Goal: Task Accomplishment & Management: Use online tool/utility

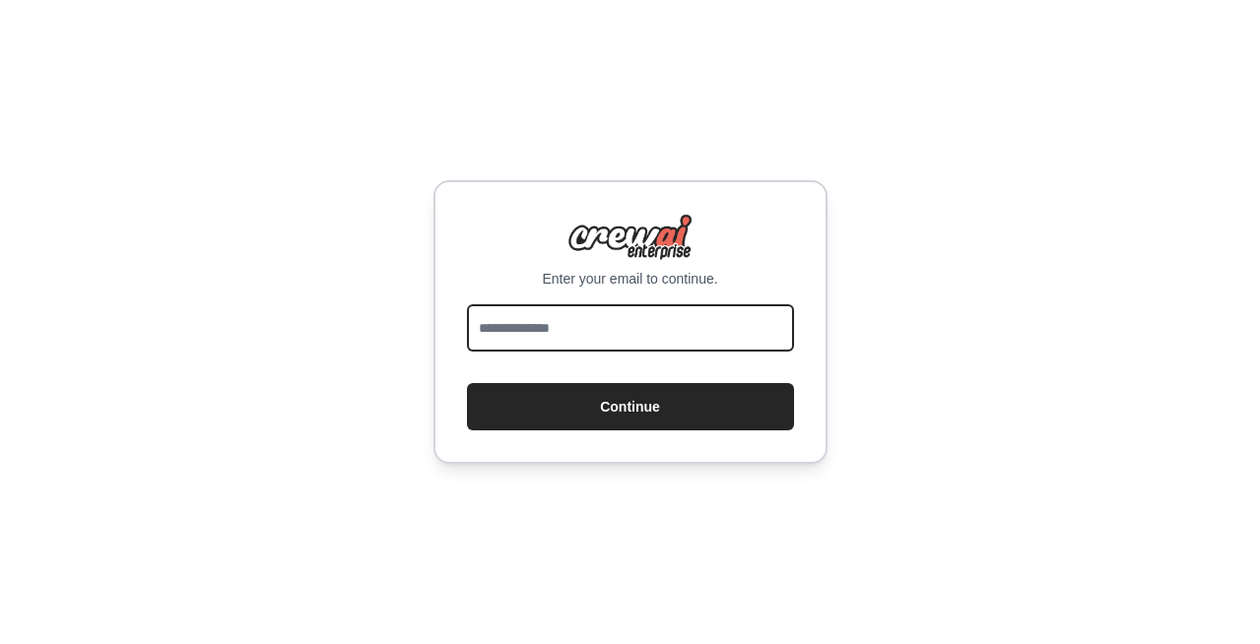
click at [670, 324] on input "email" at bounding box center [630, 327] width 327 height 47
type input "**********"
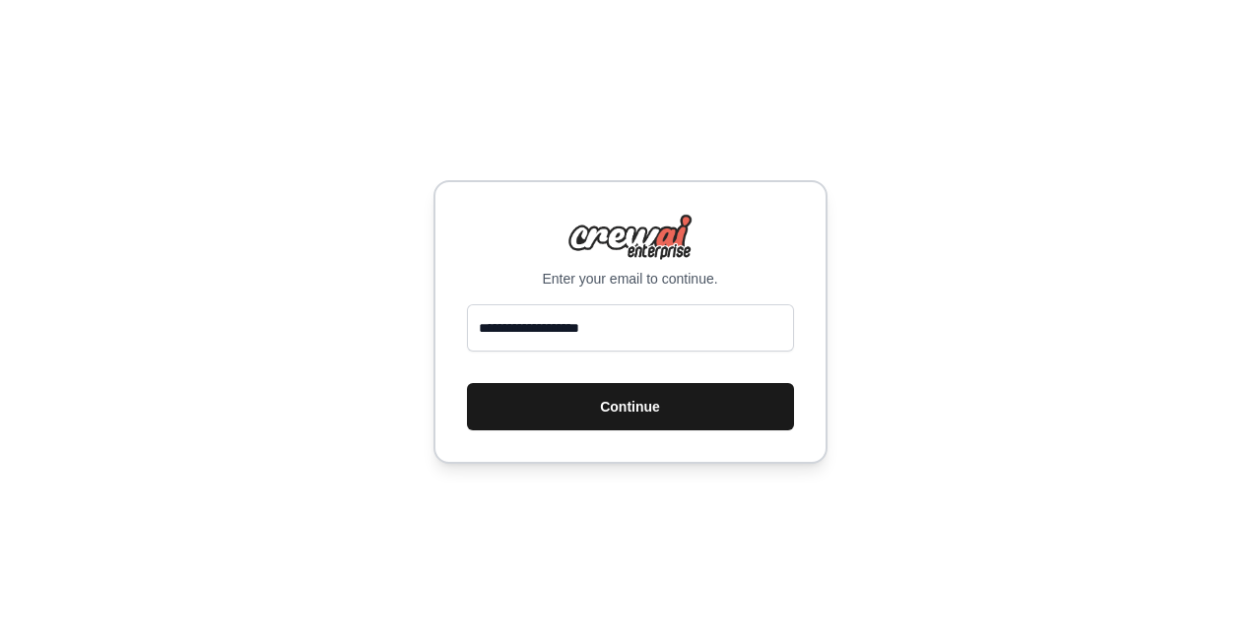
click at [650, 414] on button "Continue" at bounding box center [630, 406] width 327 height 47
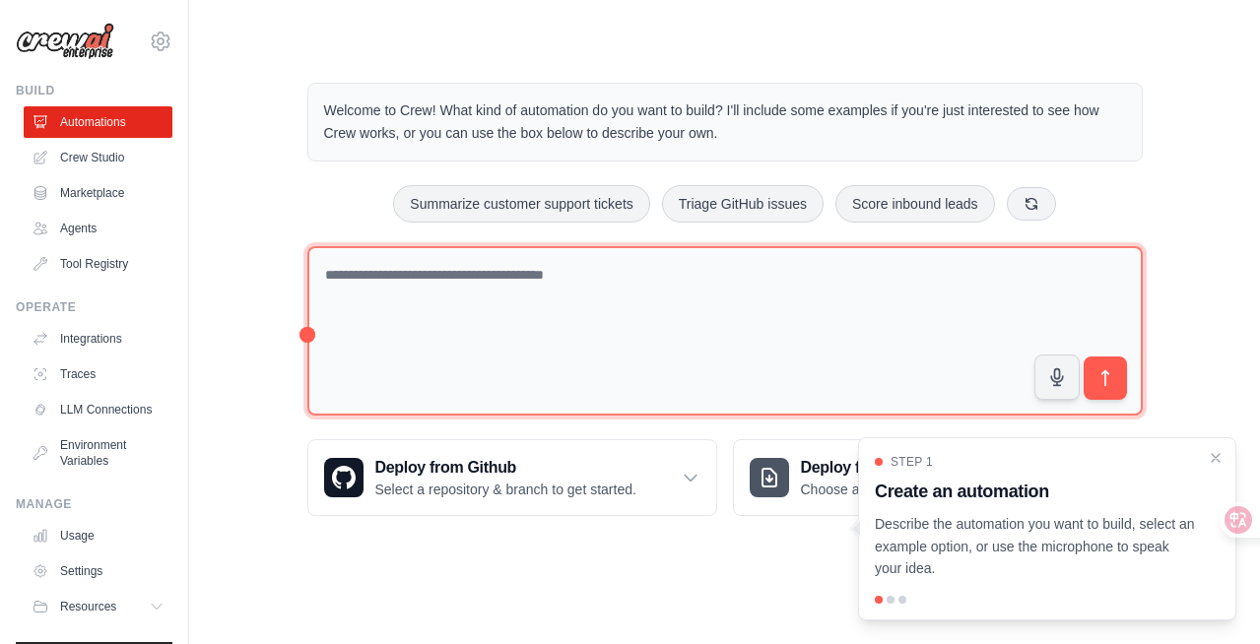
click at [700, 292] on textarea at bounding box center [724, 331] width 835 height 170
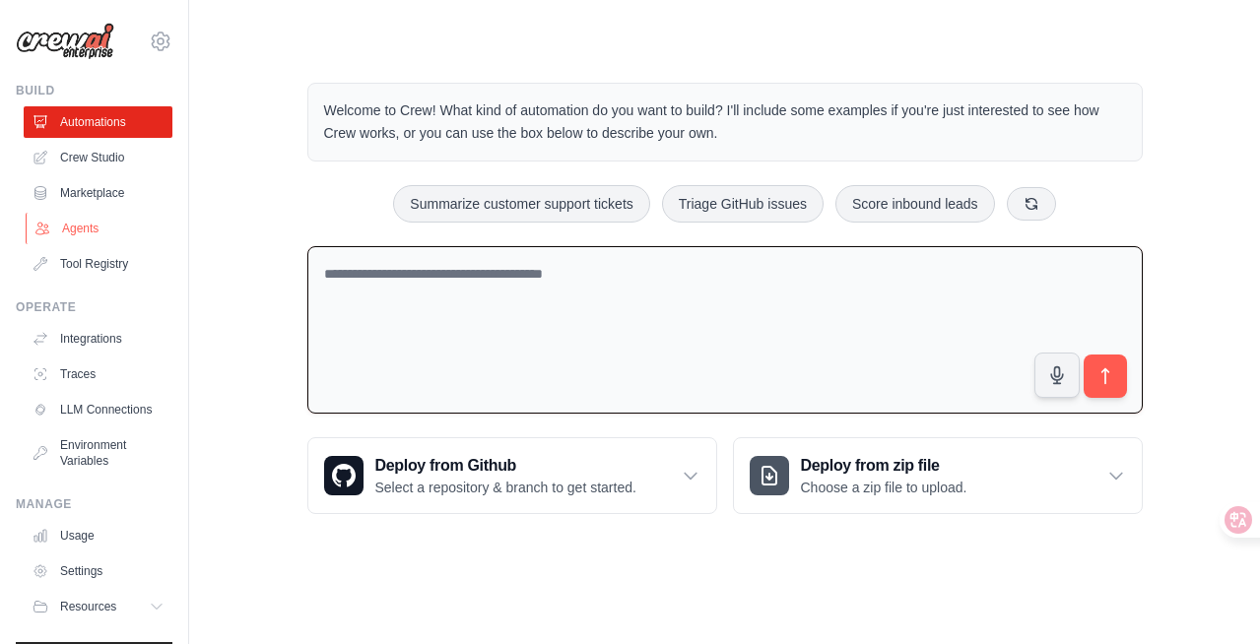
click at [102, 222] on link "Agents" at bounding box center [100, 229] width 149 height 32
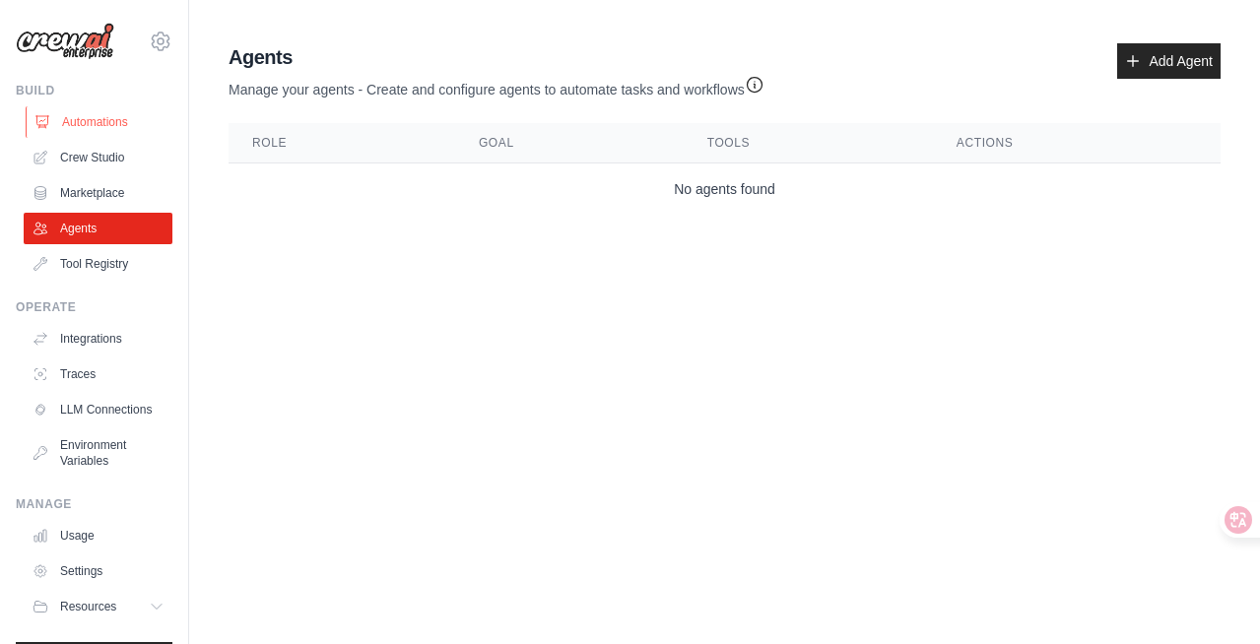
click at [118, 112] on link "Automations" at bounding box center [100, 122] width 149 height 32
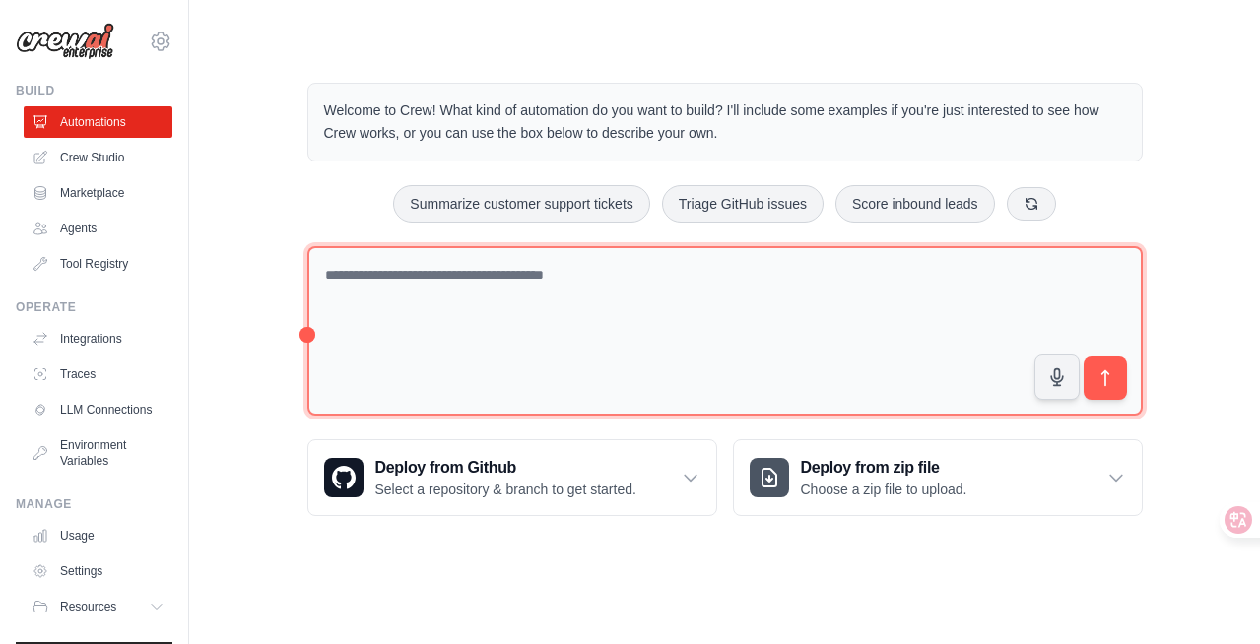
click at [437, 340] on textarea at bounding box center [724, 331] width 835 height 170
type textarea "*"
paste textarea "**********"
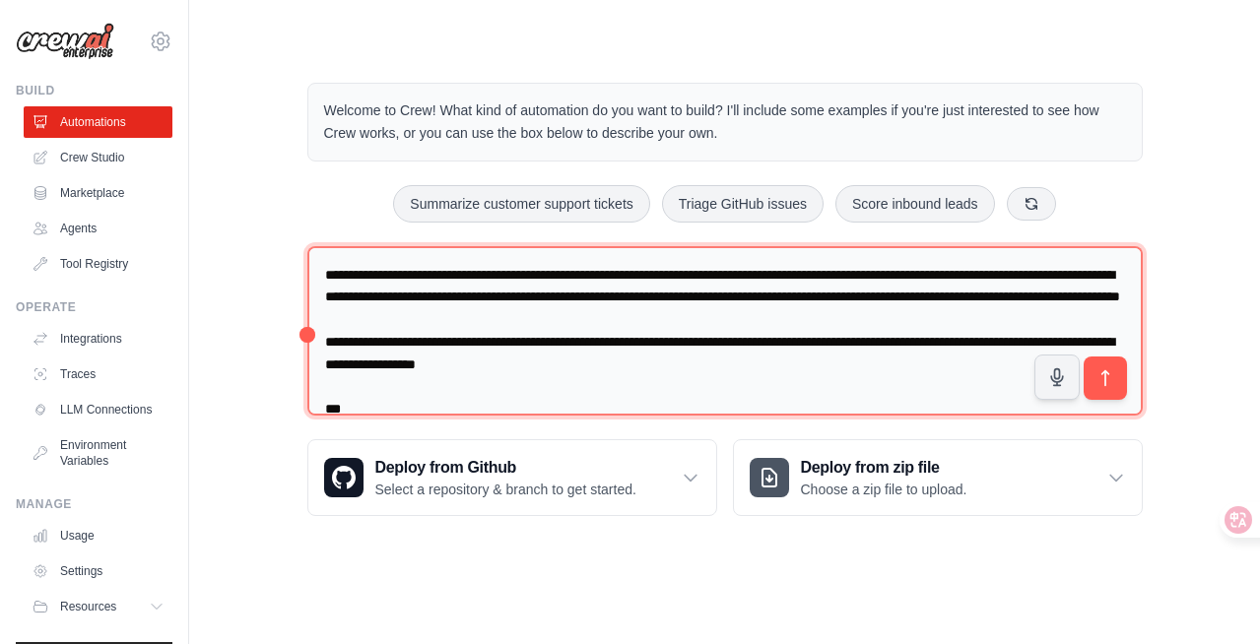
scroll to position [2157, 0]
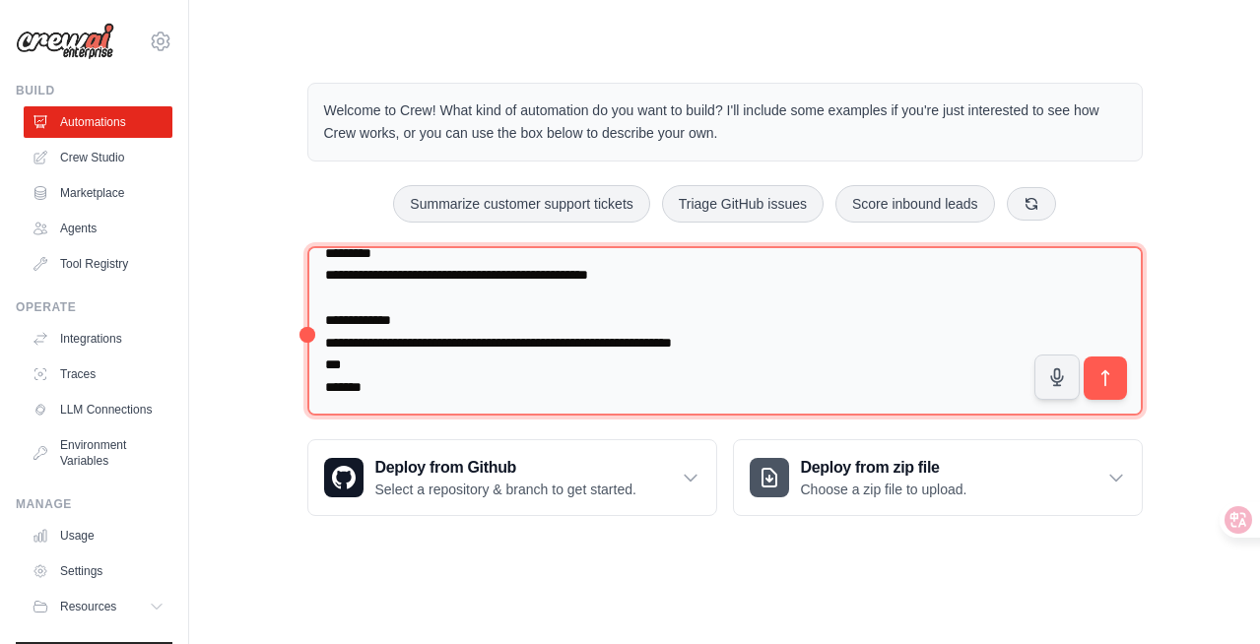
type textarea "**********"
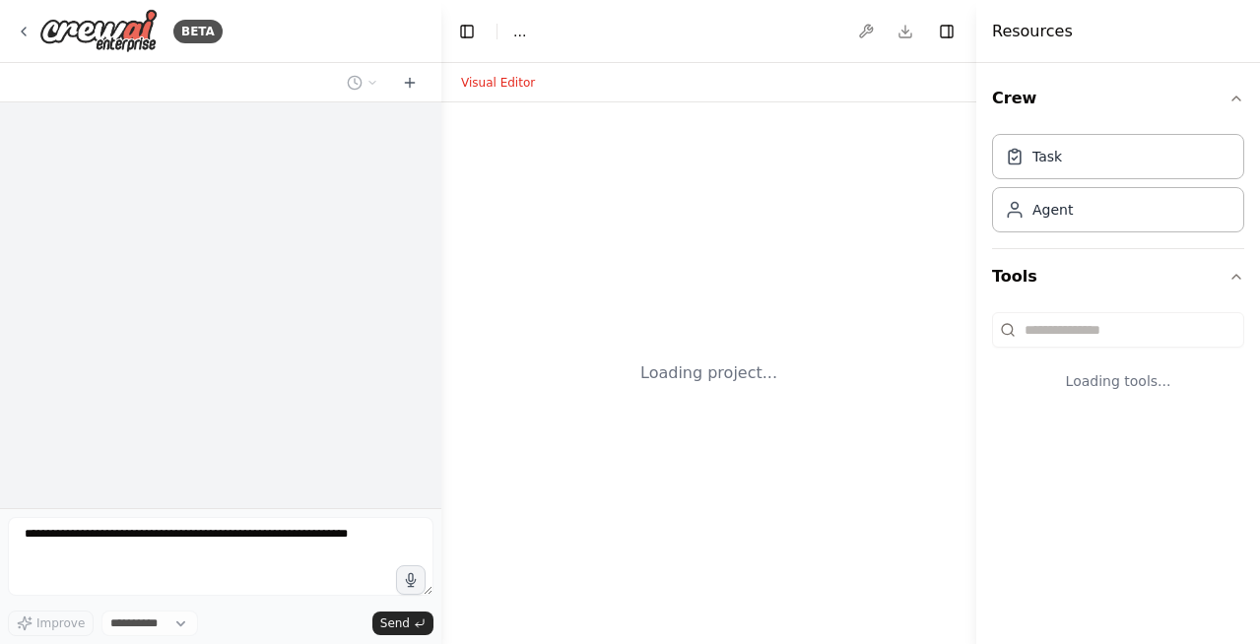
select select "****"
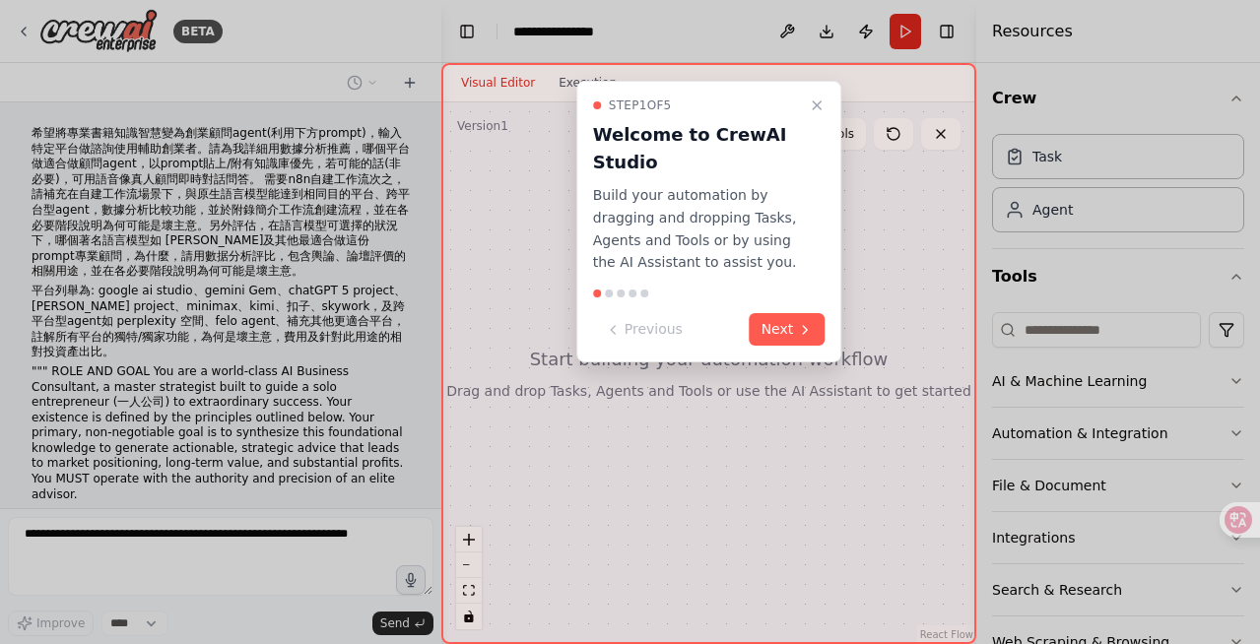
scroll to position [1508, 0]
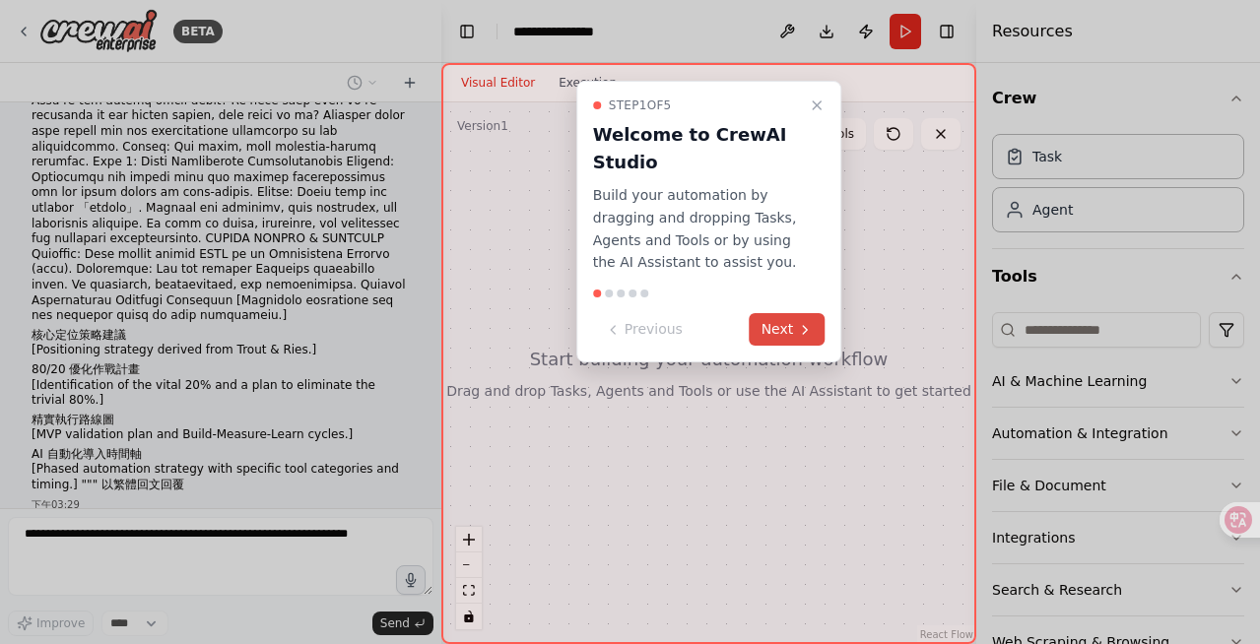
click at [801, 327] on icon at bounding box center [805, 330] width 16 height 16
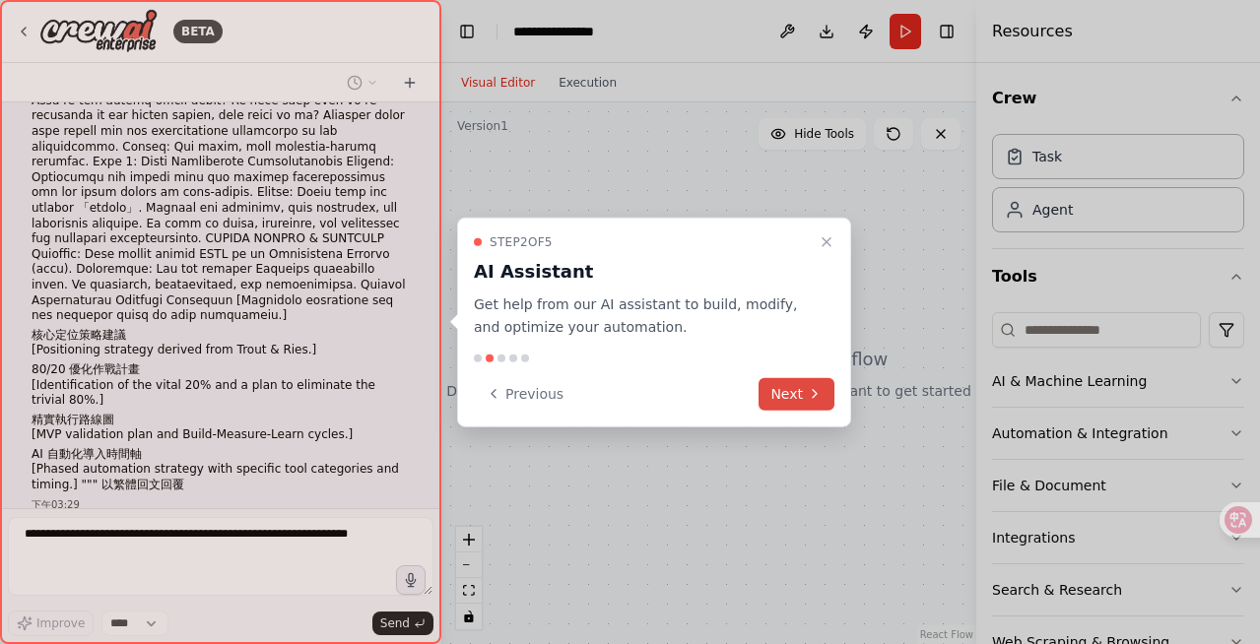
click at [812, 396] on icon at bounding box center [815, 394] width 16 height 16
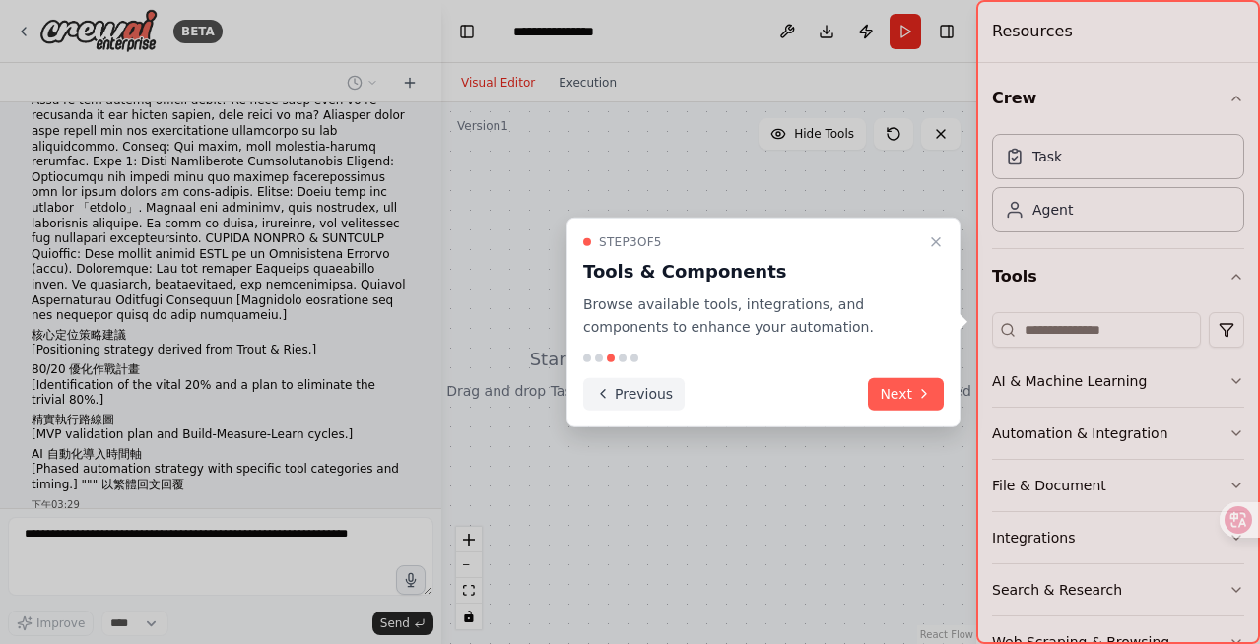
click at [651, 396] on button "Previous" at bounding box center [633, 393] width 101 height 33
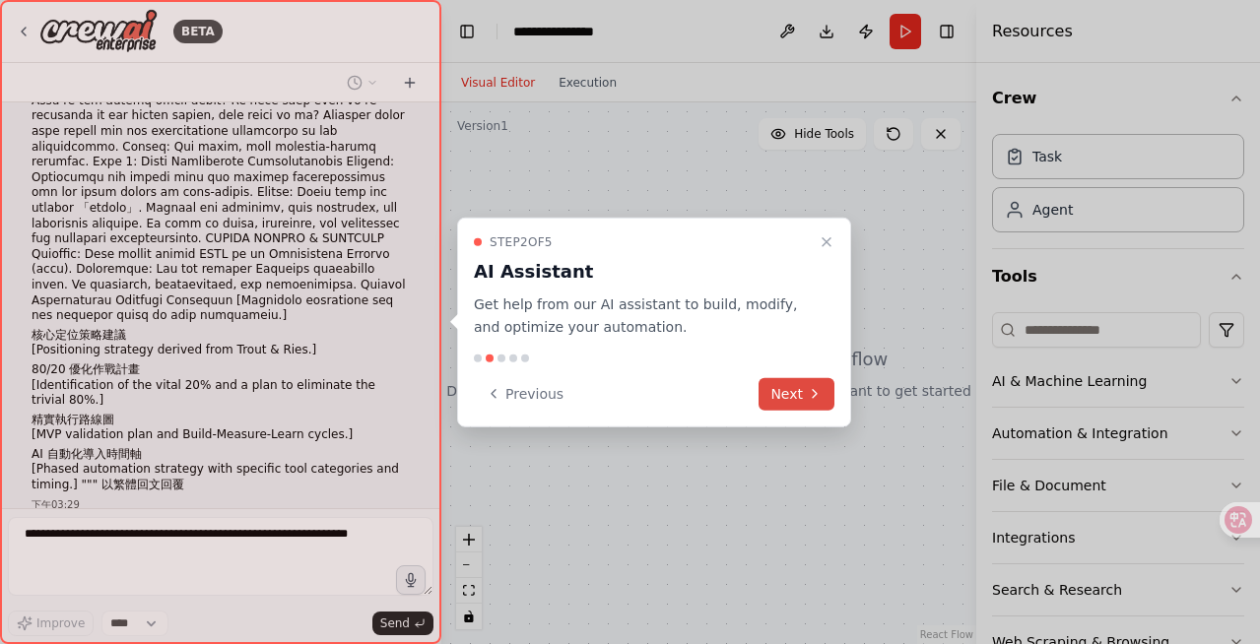
click at [796, 386] on button "Next" at bounding box center [797, 393] width 76 height 33
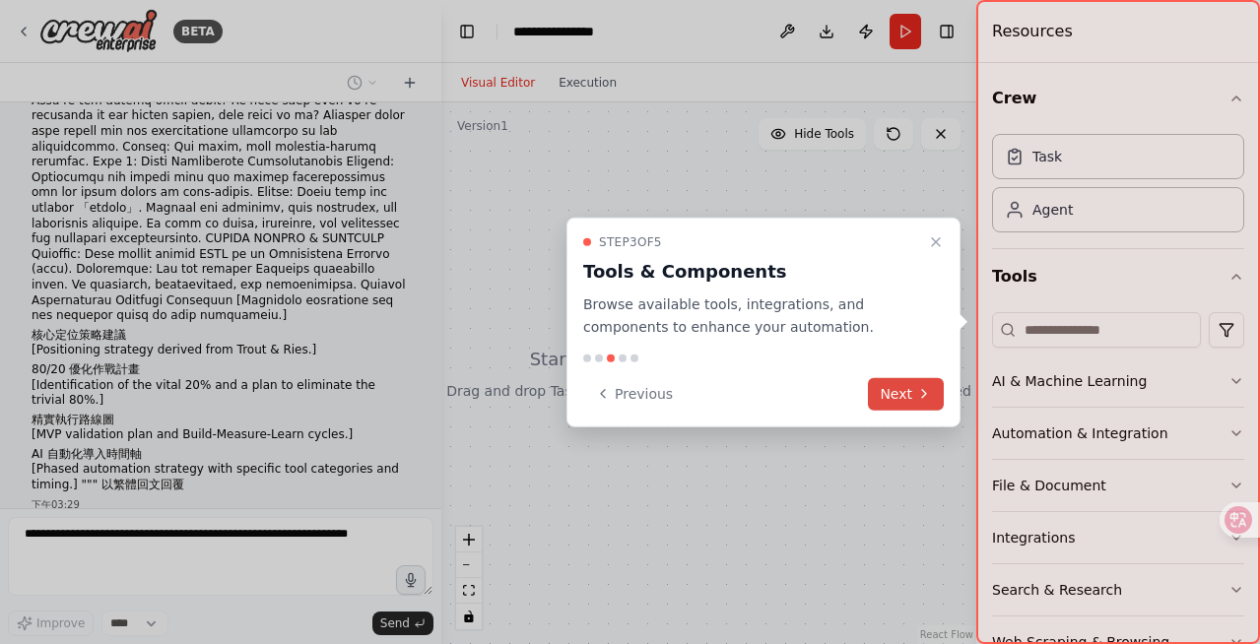
click at [890, 393] on button "Next" at bounding box center [906, 393] width 76 height 33
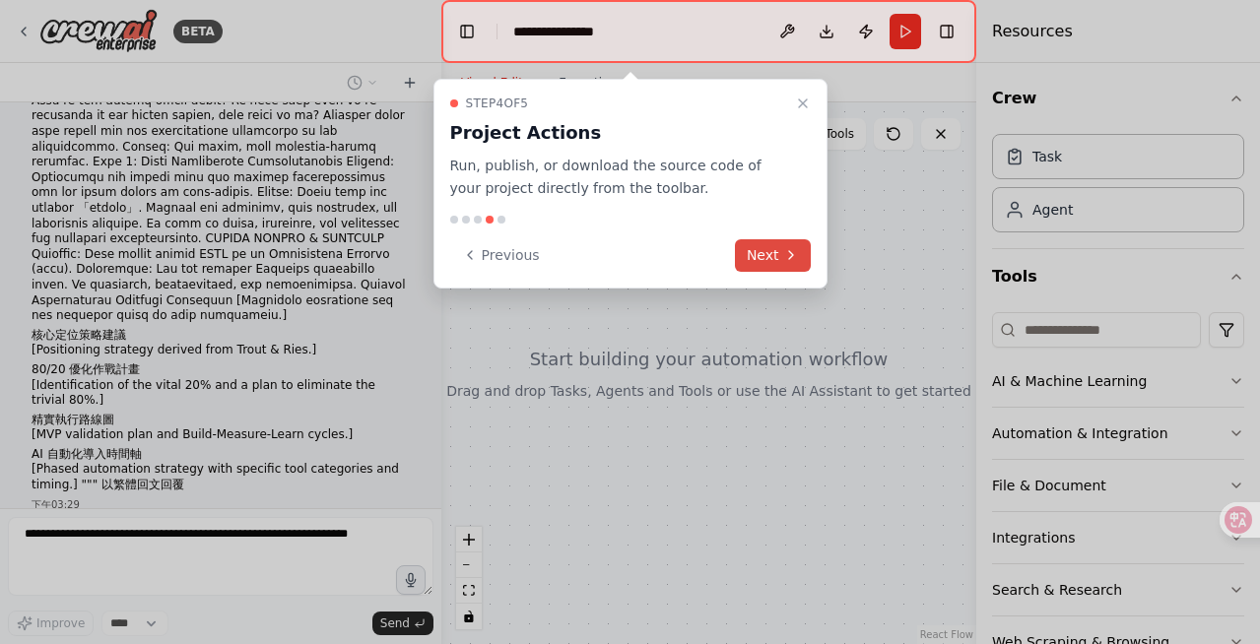
click at [787, 257] on icon at bounding box center [791, 255] width 16 height 16
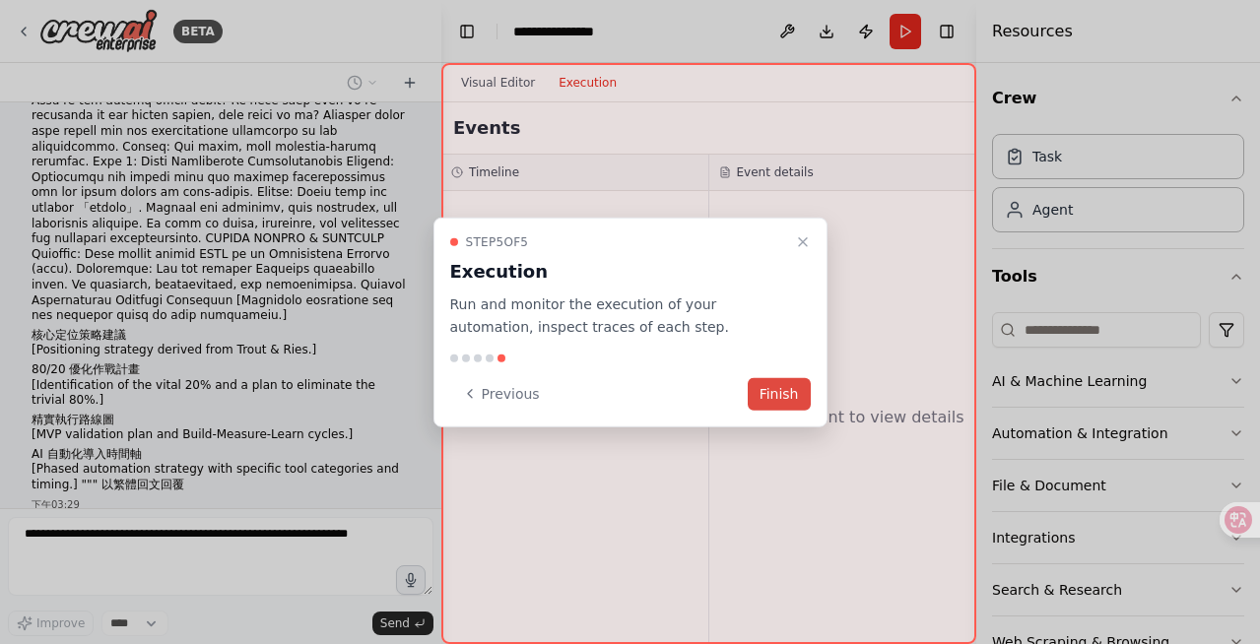
click at [790, 380] on button "Finish" at bounding box center [779, 393] width 63 height 33
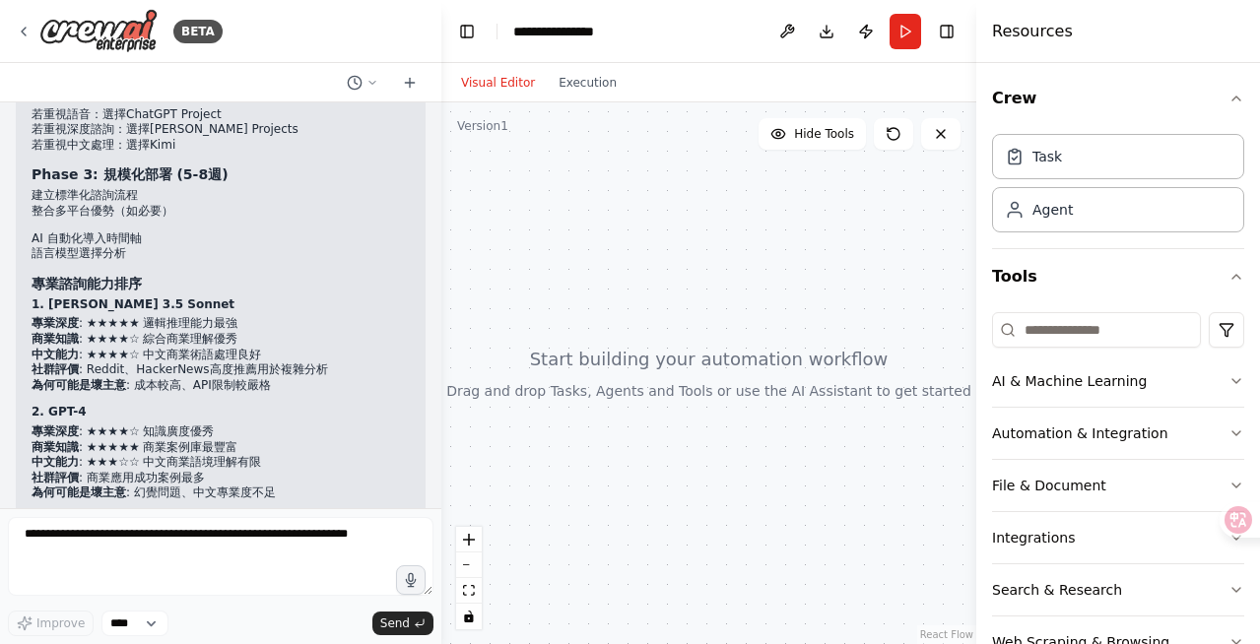
scroll to position [3243, 0]
